Goal: Task Accomplishment & Management: Manage account settings

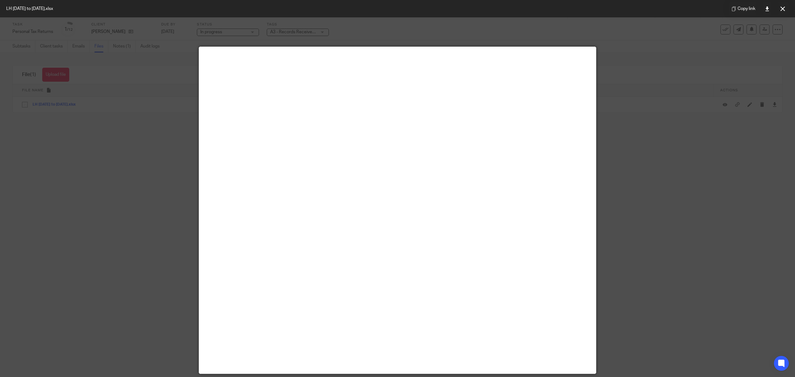
click at [142, 117] on div at bounding box center [397, 188] width 795 height 377
click at [782, 12] on button at bounding box center [783, 8] width 12 height 12
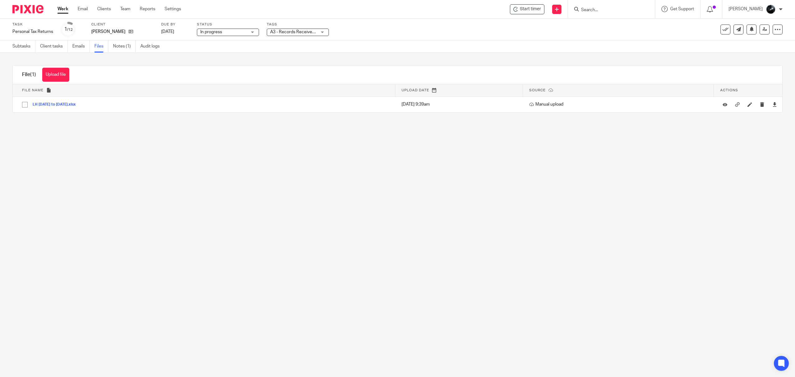
click at [110, 53] on div "Upload file Drag & Drop your files, or click here Files uploading... File (1) U…" at bounding box center [397, 89] width 795 height 72
click at [123, 46] on link "Notes (1)" at bounding box center [124, 46] width 23 height 12
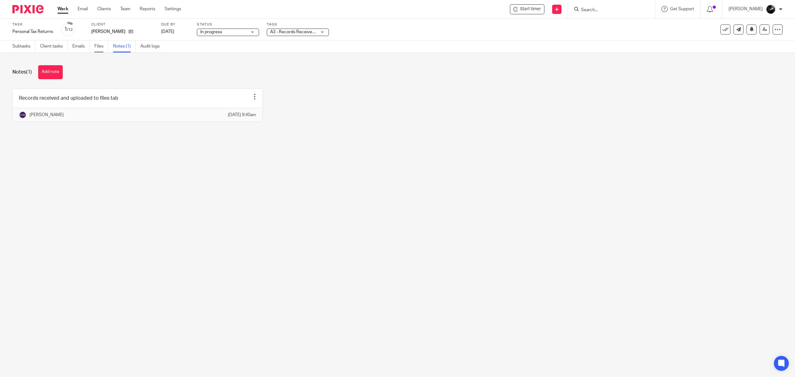
click at [104, 48] on link "Files" at bounding box center [101, 46] width 14 height 12
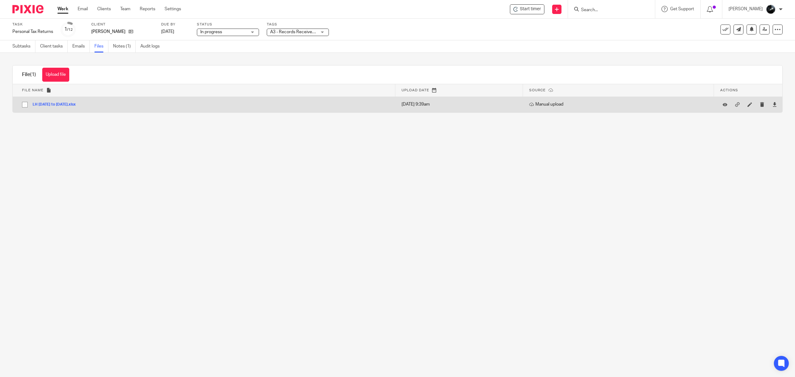
click at [60, 104] on button "LH [DATE] to [DATE].xlsx" at bounding box center [57, 105] width 48 height 4
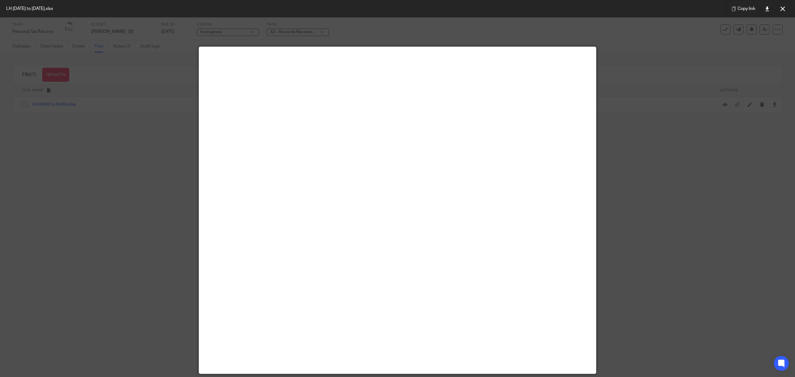
click at [782, 3] on button at bounding box center [783, 8] width 12 height 12
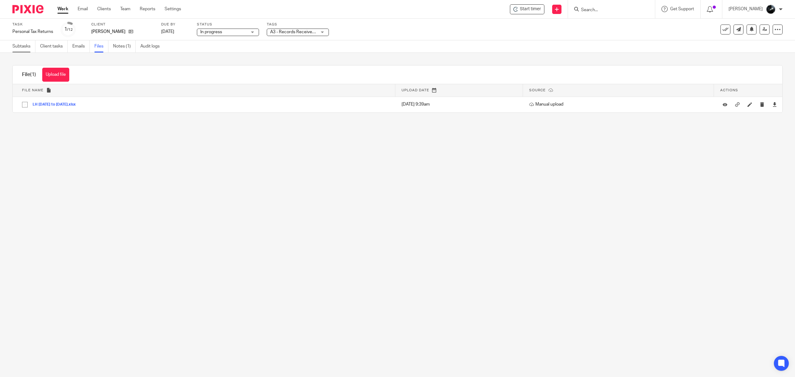
click at [22, 47] on link "Subtasks" at bounding box center [23, 46] width 23 height 12
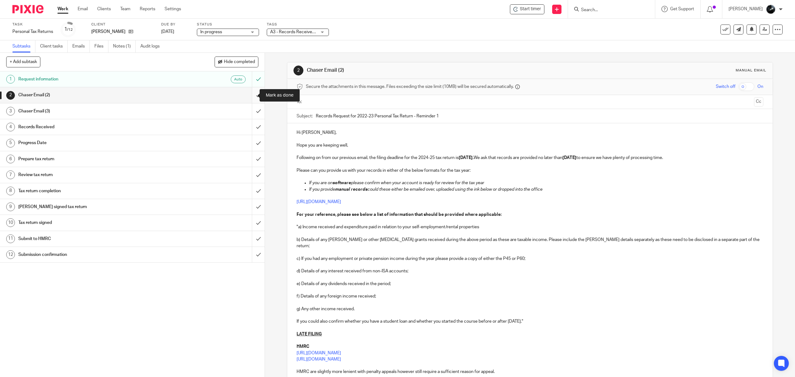
click at [249, 97] on input "submit" at bounding box center [132, 95] width 265 height 16
click at [250, 108] on input "submit" at bounding box center [132, 111] width 265 height 16
click at [249, 128] on input "submit" at bounding box center [132, 127] width 265 height 16
click at [246, 142] on input "submit" at bounding box center [132, 143] width 265 height 16
click at [245, 165] on input "submit" at bounding box center [132, 159] width 265 height 16
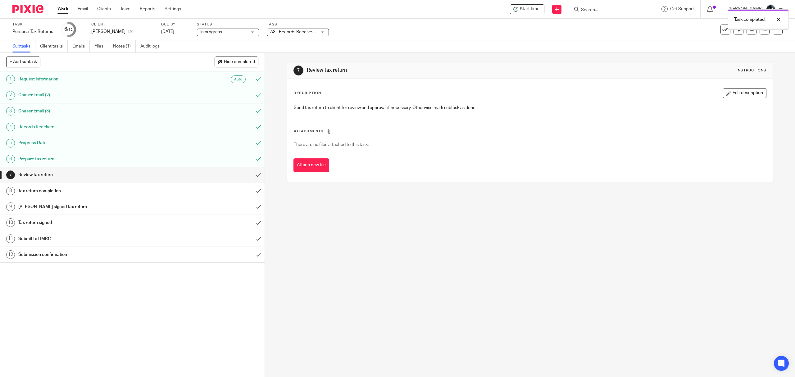
click at [309, 39] on div "Task Personal Tax Returns Save Personal Tax Returns 6 /12 Client [PERSON_NAME] …" at bounding box center [397, 30] width 795 height 22
click at [315, 28] on div "Tags A3 - Records Received + 1 On Hold External Bookkeeper Urgent C4- With Debt…" at bounding box center [298, 29] width 62 height 15
click at [317, 29] on span "A3 - Records Received + 1" at bounding box center [293, 32] width 47 height 7
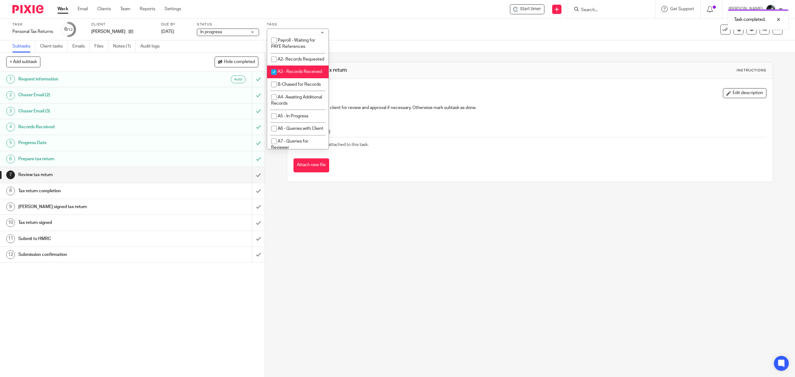
scroll to position [207, 0]
click at [303, 75] on li "A3 - Records Received" at bounding box center [298, 69] width 62 height 13
checkbox input "false"
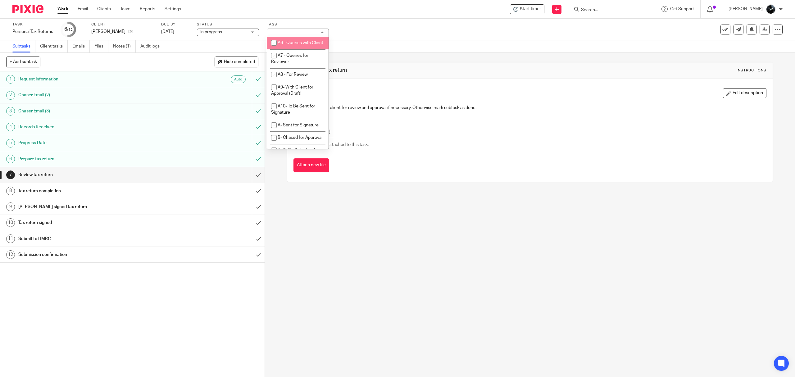
click at [306, 49] on li "A6 - Queries with Client" at bounding box center [298, 43] width 62 height 13
checkbox input "true"
click at [301, 28] on li "1 Booked In Diary" at bounding box center [298, 22] width 62 height 13
checkbox input "false"
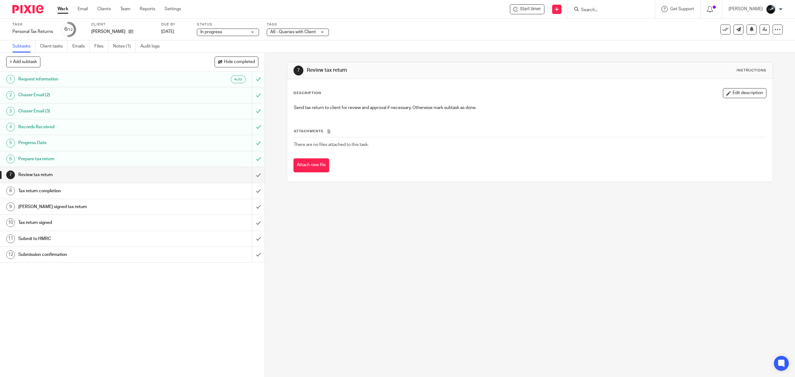
drag, startPoint x: 383, startPoint y: 305, endPoint x: 417, endPoint y: 249, distance: 65.8
click at [382, 302] on div "7 Review tax return Instructions Description Edit description Send tax return t…" at bounding box center [530, 215] width 530 height 324
click at [763, 31] on icon at bounding box center [765, 29] width 5 height 5
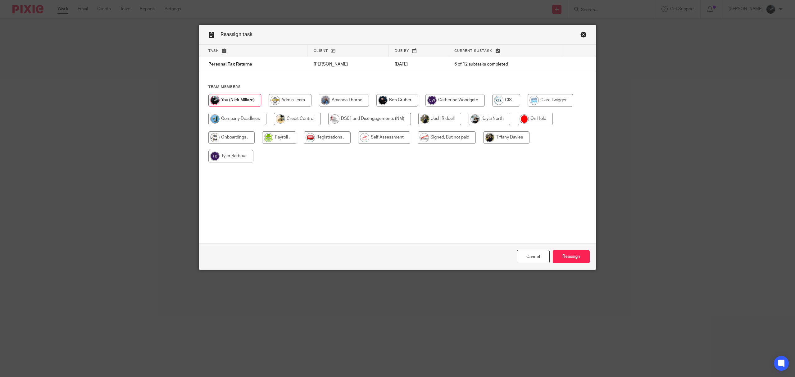
click at [388, 136] on input "radio" at bounding box center [384, 137] width 52 height 12
radio input "true"
click at [572, 252] on input "Reassign" at bounding box center [571, 256] width 37 height 13
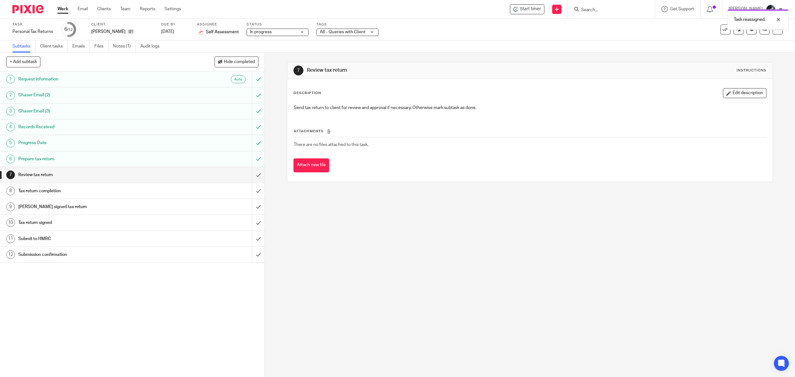
click at [609, 11] on div "Task reassigned." at bounding box center [593, 18] width 391 height 24
click at [621, 9] on input "Search" at bounding box center [609, 10] width 56 height 6
click at [620, 9] on input "Search" at bounding box center [609, 10] width 56 height 6
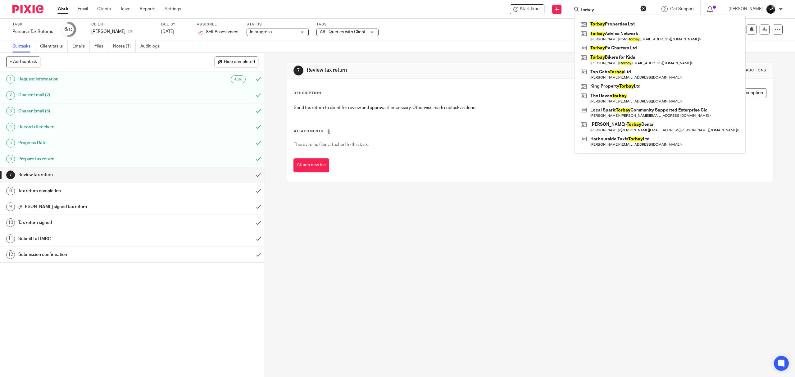
type input "torbay"
click button "submit" at bounding box center [0, 0] width 0 height 0
click at [603, 27] on link at bounding box center [660, 24] width 162 height 9
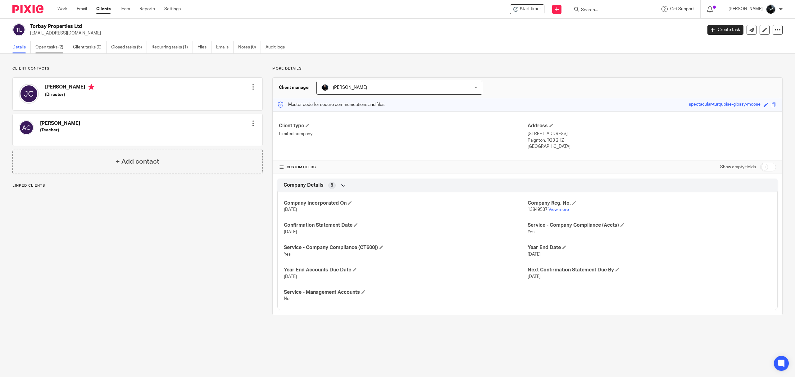
click at [57, 46] on link "Open tasks (2)" at bounding box center [51, 47] width 33 height 12
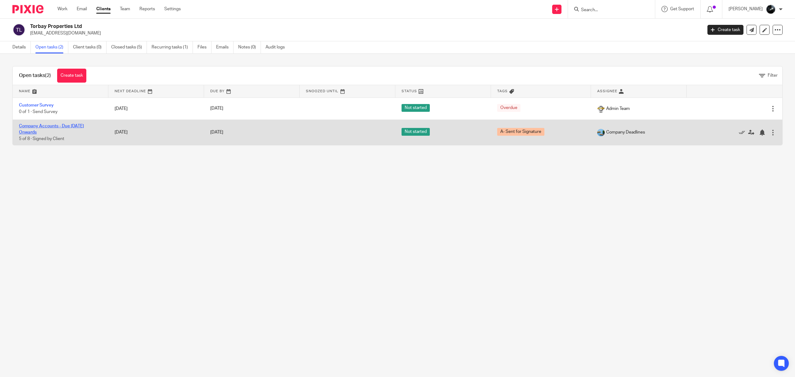
click at [58, 127] on link "Company Accounts - Due [DATE] Onwards" at bounding box center [51, 129] width 65 height 11
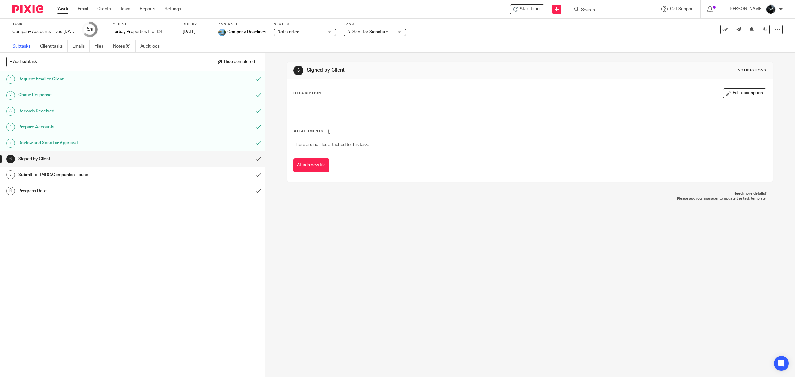
click at [386, 33] on span "A- Sent for Signature" at bounding box center [367, 32] width 41 height 4
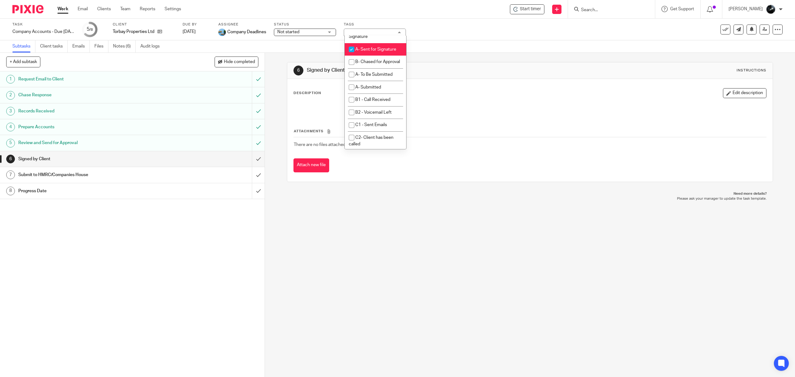
scroll to position [373, 0]
click at [374, 49] on li "A- Sent for Signature" at bounding box center [376, 42] width 62 height 13
checkbox input "false"
drag, startPoint x: 372, startPoint y: 126, endPoint x: 368, endPoint y: 125, distance: 3.8
click at [371, 70] on span "A- To Be Submitted" at bounding box center [373, 67] width 37 height 4
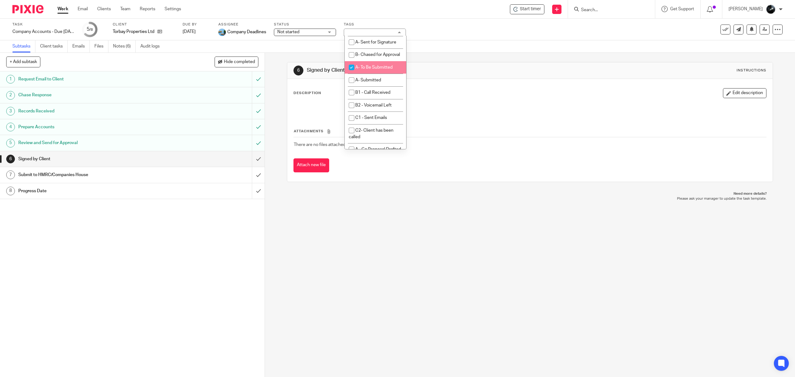
checkbox input "true"
click at [253, 158] on input "submit" at bounding box center [132, 159] width 265 height 16
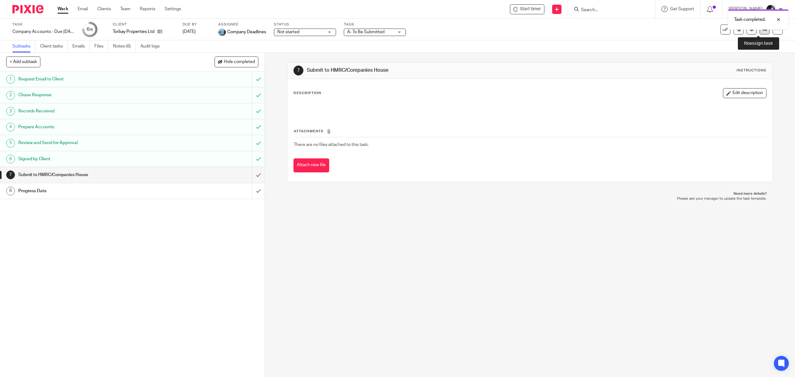
click at [756, 32] on body "Work Email Clients Team Reports Settings Work Email Clients Team Reports Settin…" at bounding box center [397, 188] width 795 height 377
click at [760, 32] on link at bounding box center [765, 30] width 10 height 10
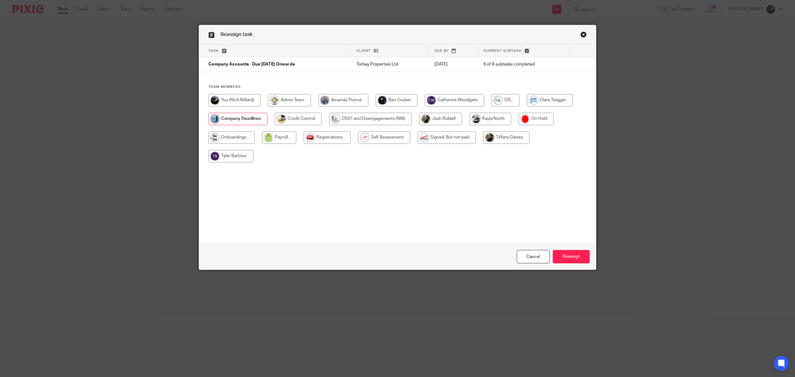
click at [443, 136] on input "radio" at bounding box center [447, 137] width 58 height 12
radio input "true"
click at [573, 253] on input "Reassign" at bounding box center [571, 256] width 37 height 13
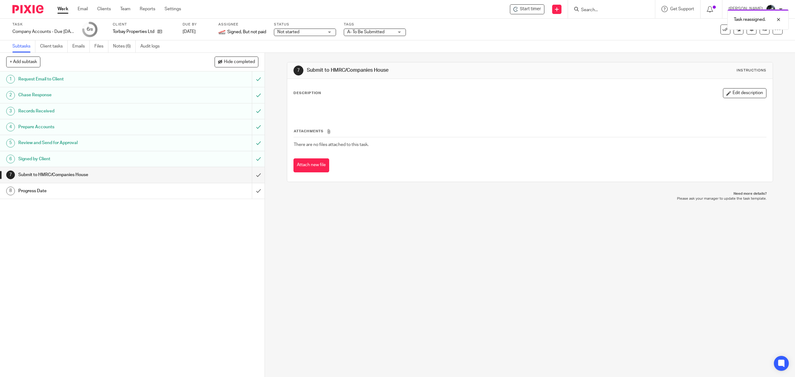
click at [33, 8] on img at bounding box center [27, 9] width 31 height 8
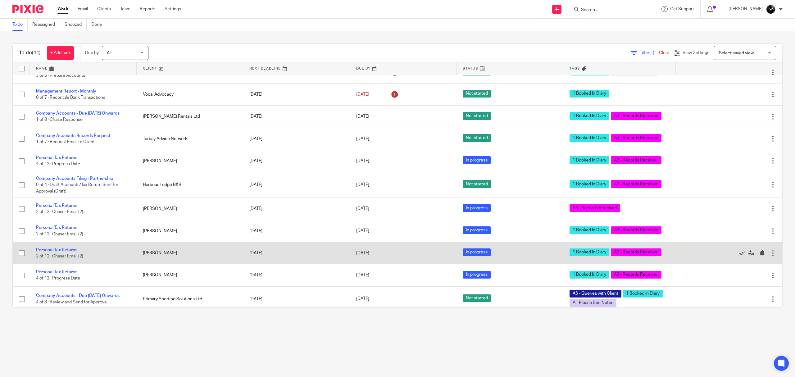
scroll to position [26, 0]
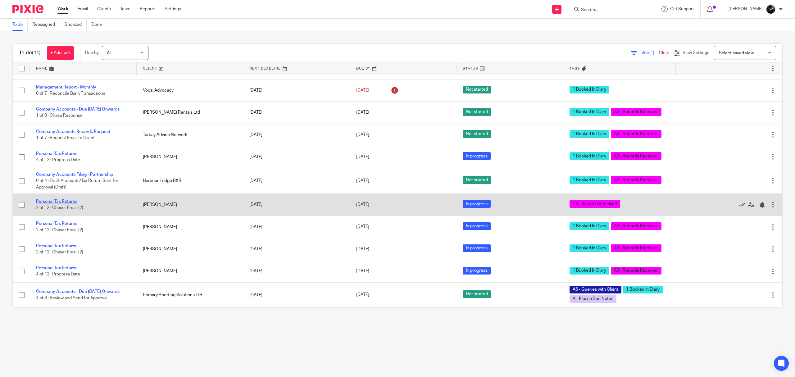
click at [61, 199] on link "Personal Tax Returns" at bounding box center [56, 201] width 41 height 4
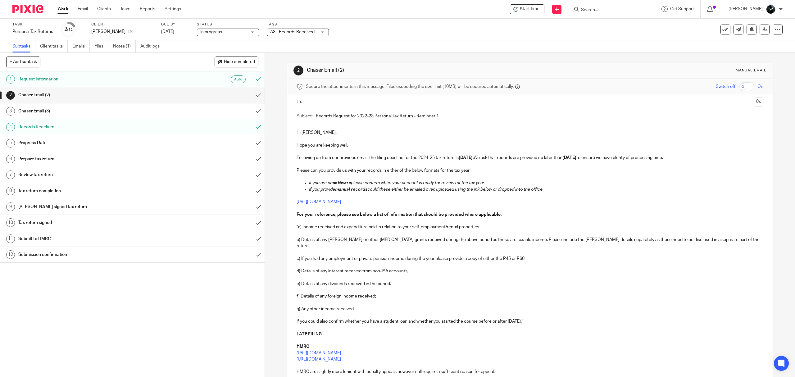
click at [302, 29] on div "A3 - Records Received" at bounding box center [298, 32] width 62 height 7
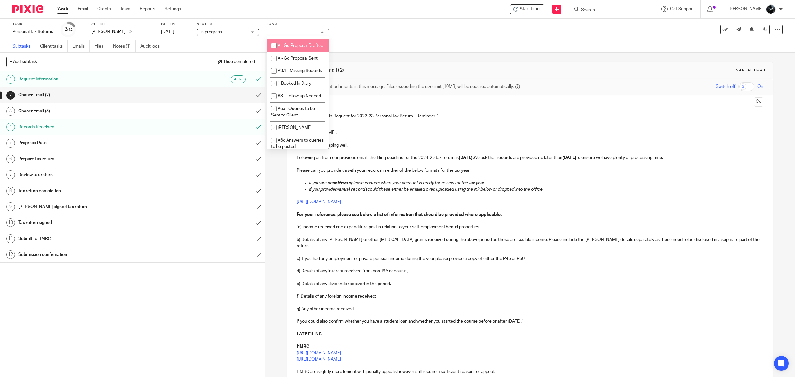
scroll to position [497, 0]
click at [302, 65] on span "1 Booked In Diary" at bounding box center [295, 63] width 34 height 4
checkbox input "true"
click at [363, 36] on div "Task Personal Tax Returns Save Personal Tax Returns 2 /12 Client Rachel Rees Du…" at bounding box center [333, 29] width 642 height 15
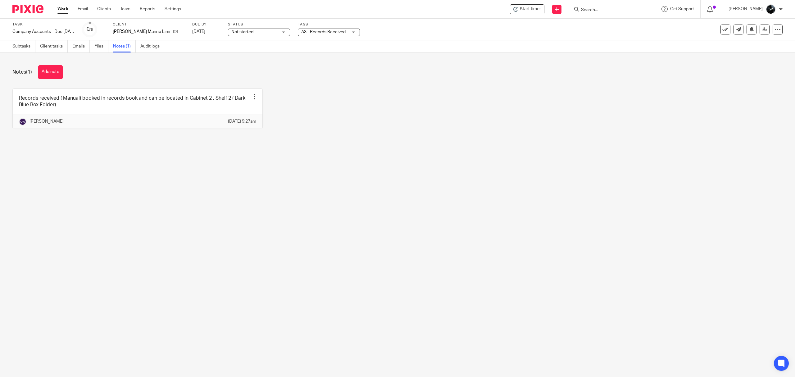
click at [26, 8] on img at bounding box center [27, 9] width 31 height 8
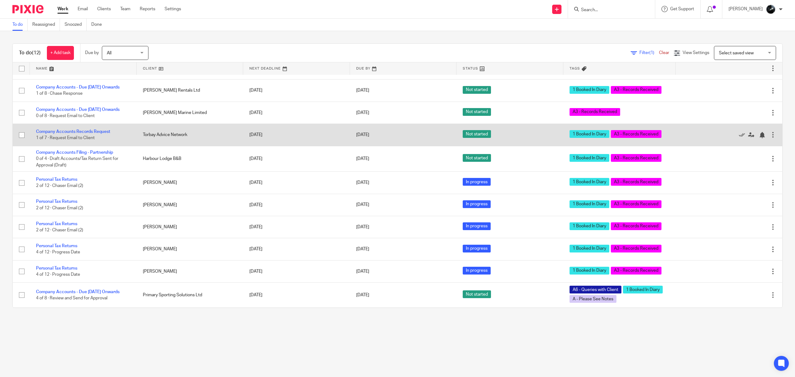
scroll to position [52, 0]
